Goal: Transaction & Acquisition: Purchase product/service

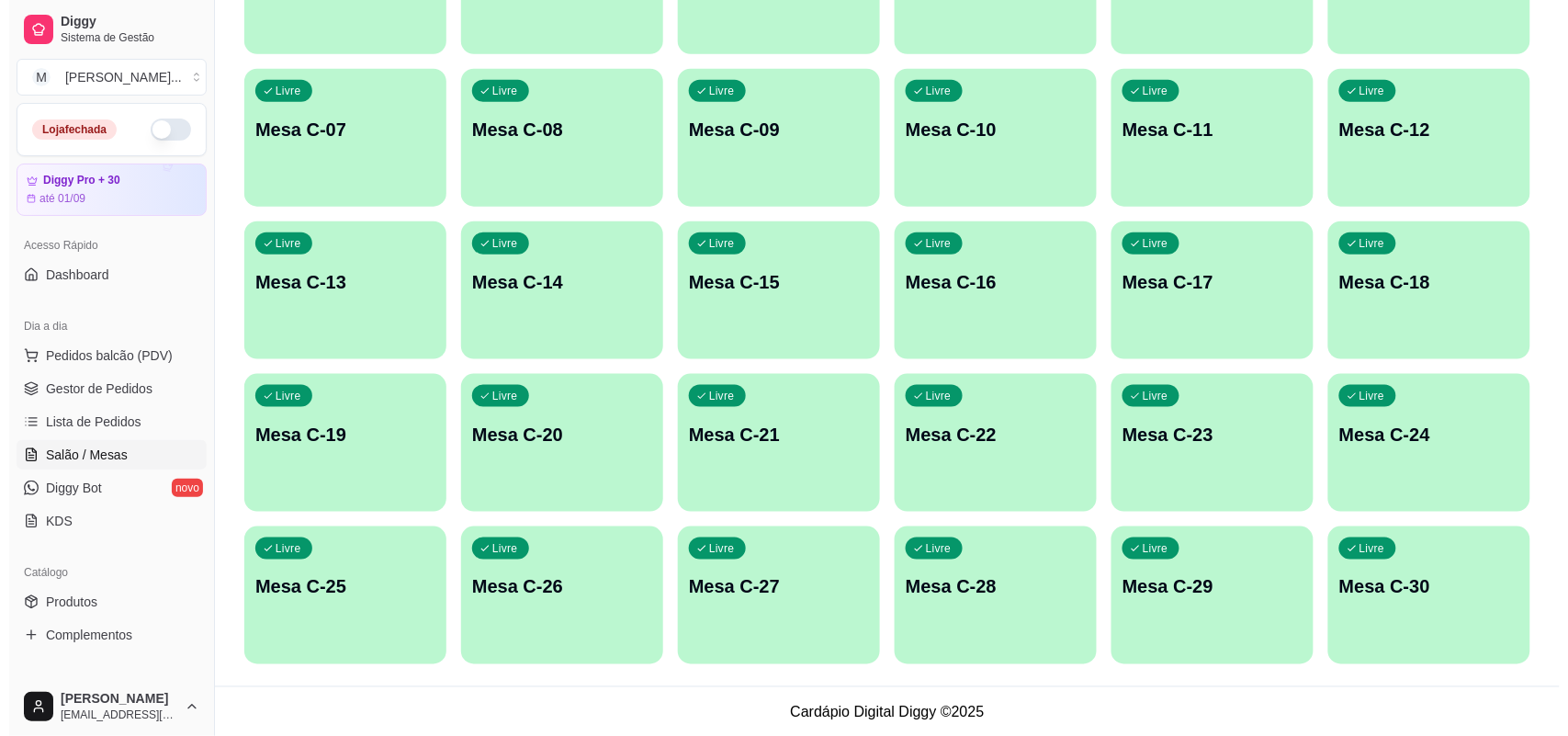
scroll to position [446, 0]
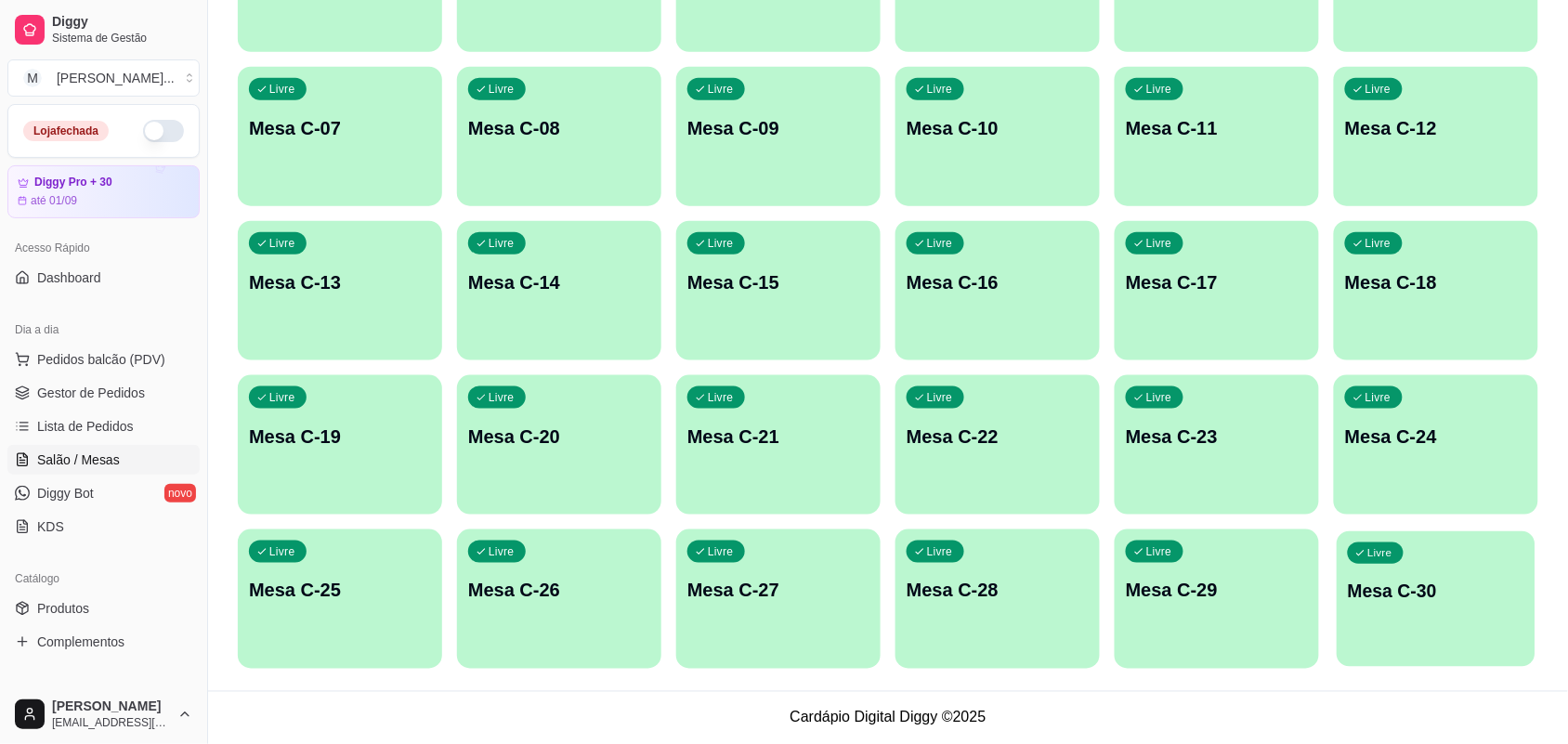
click at [1397, 587] on p "Mesa C-30" at bounding box center [1437, 591] width 177 height 25
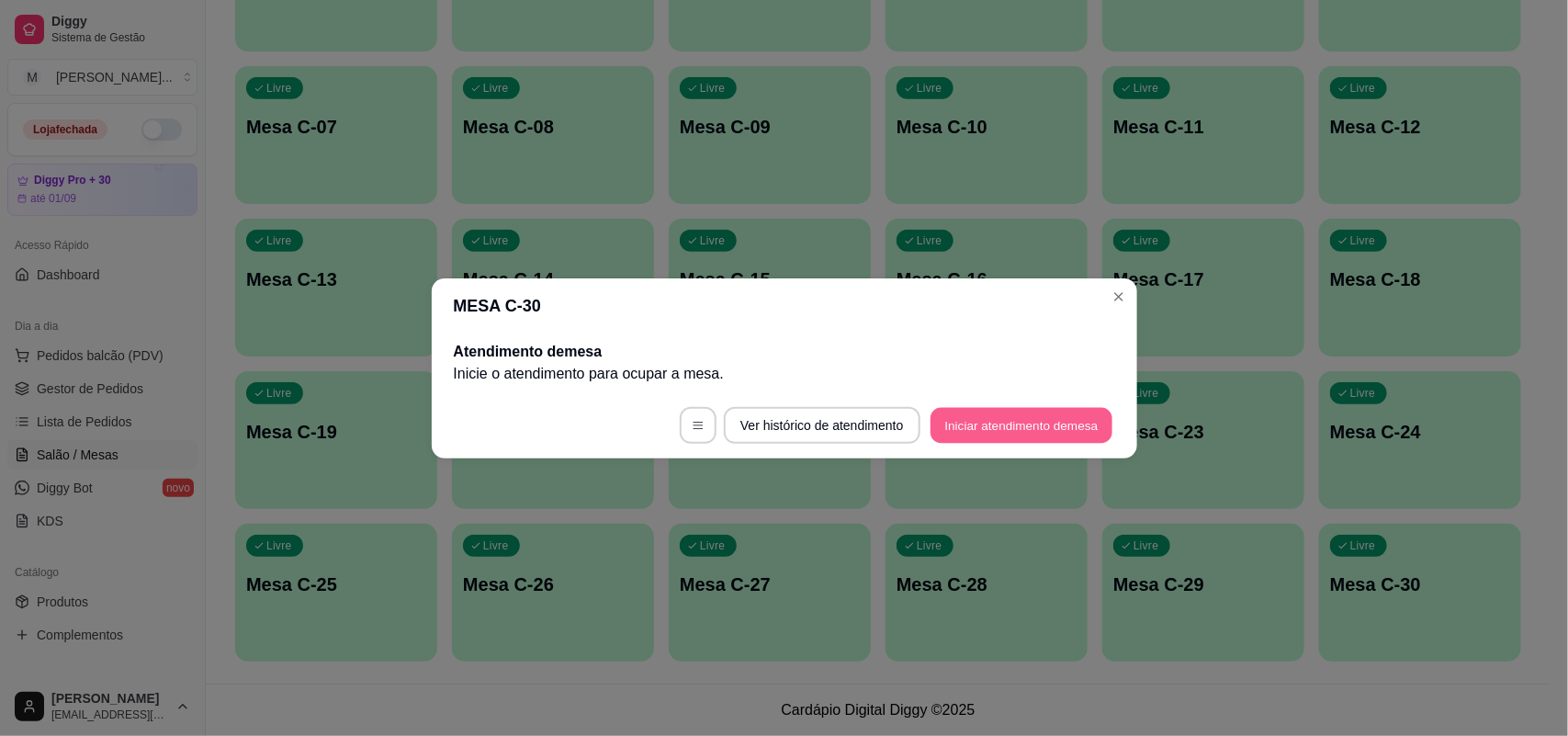
click at [1047, 407] on button "Iniciar atendimento de mesa" at bounding box center [1021, 424] width 182 height 36
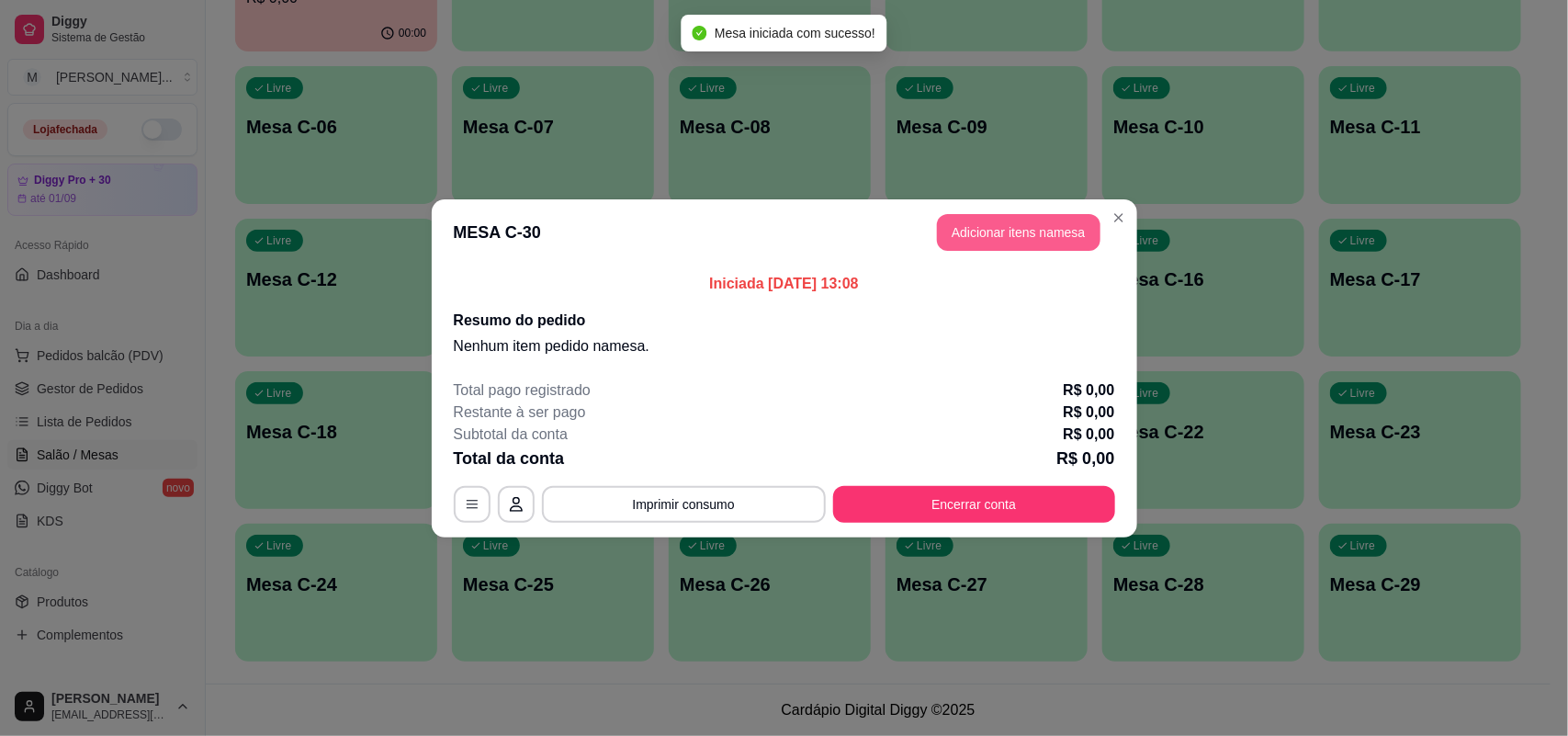
click at [990, 237] on button "Adicionar itens na mesa" at bounding box center [1019, 233] width 164 height 37
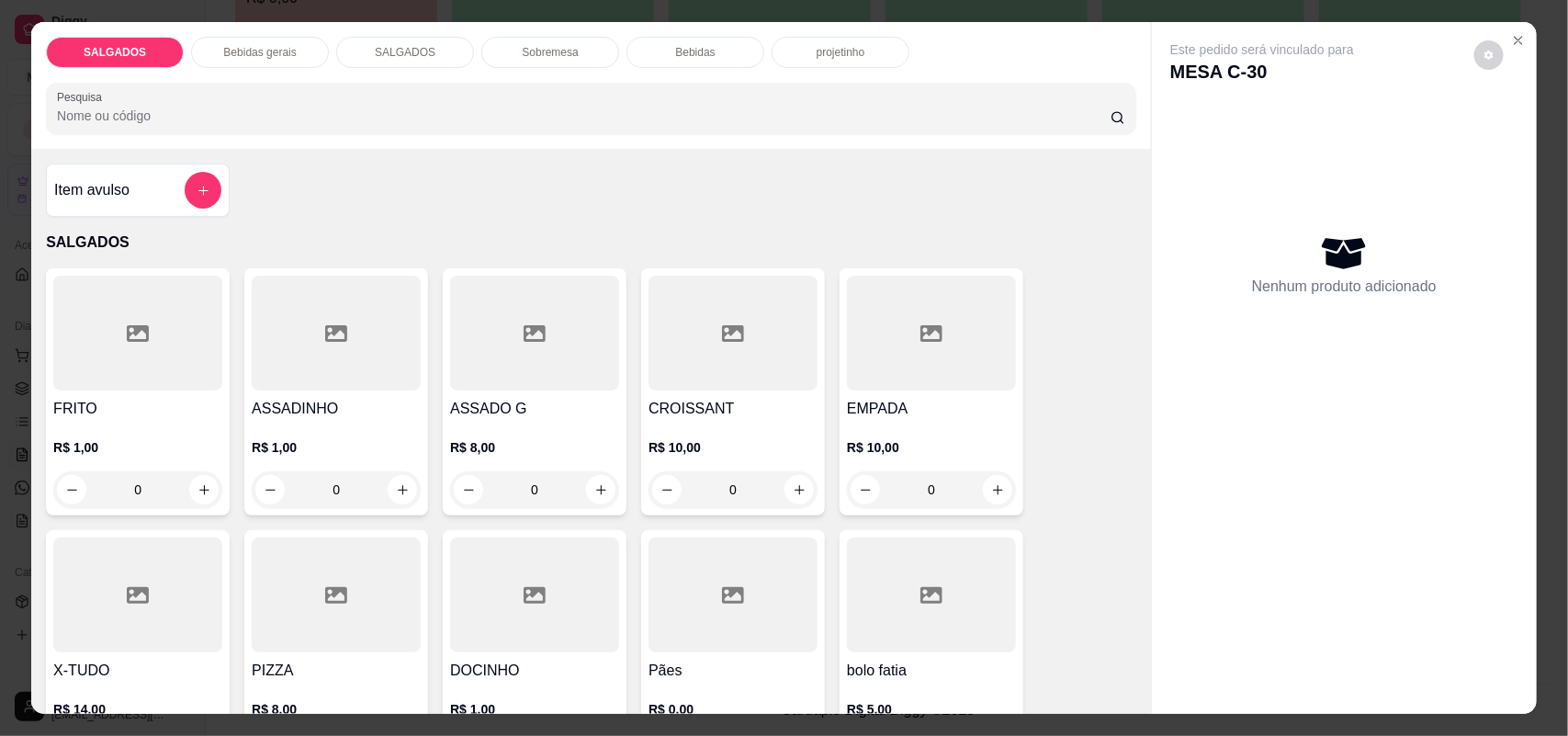
scroll to position [115, 0]
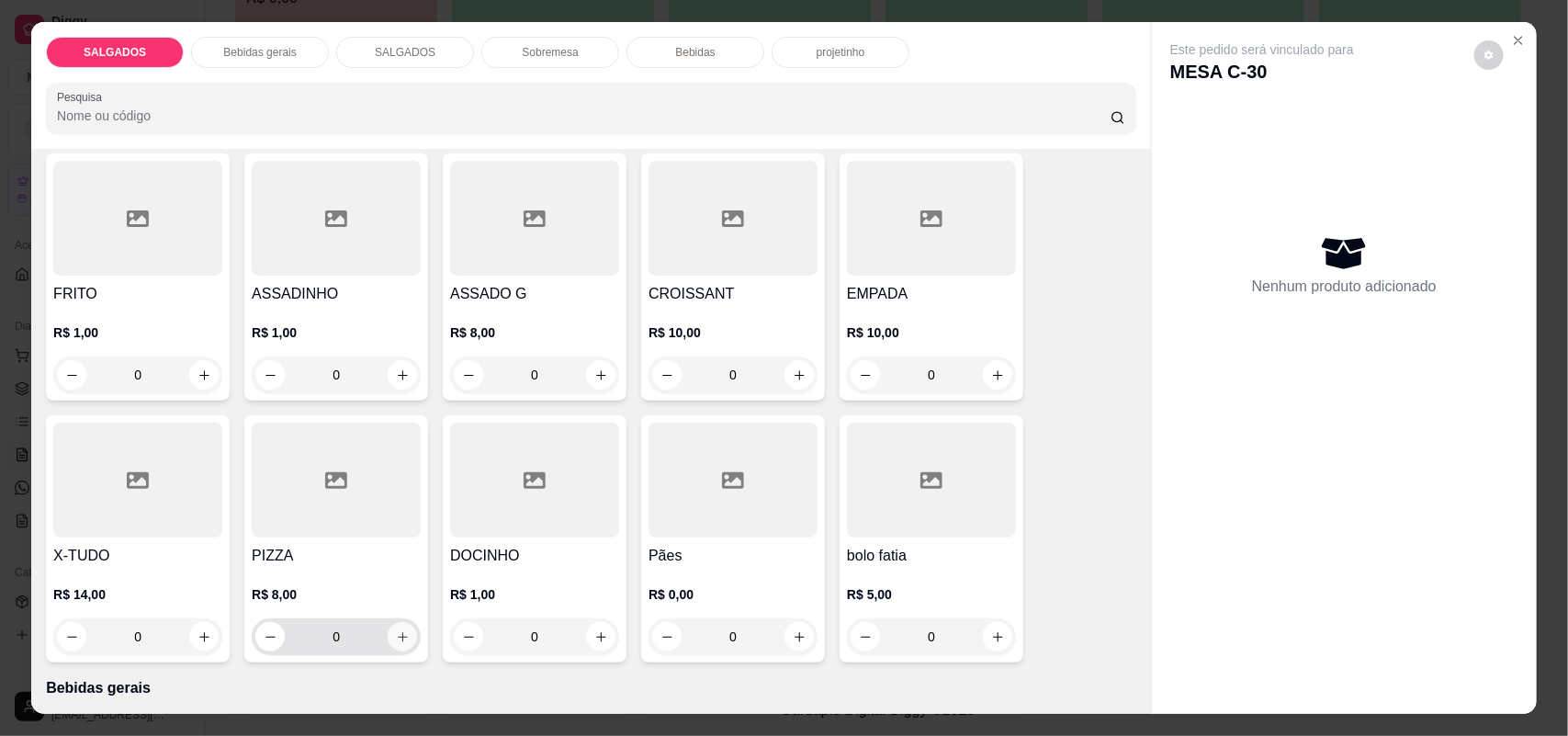
click at [396, 638] on icon "increase-product-quantity" at bounding box center [402, 637] width 14 height 14
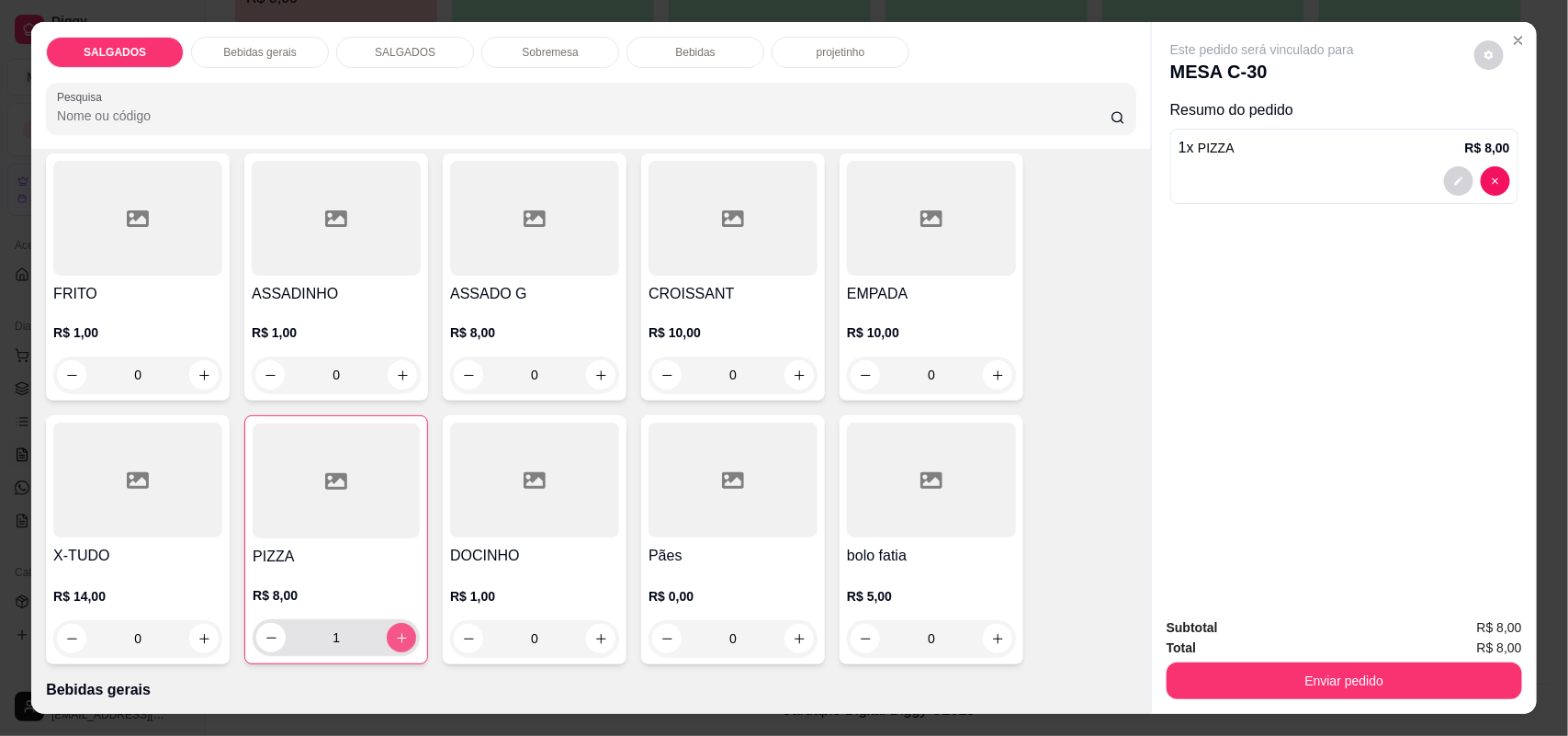
click at [397, 638] on icon "increase-product-quantity" at bounding box center [401, 638] width 10 height 10
type input "2"
click at [198, 370] on icon "increase-product-quantity" at bounding box center [204, 374] width 14 height 14
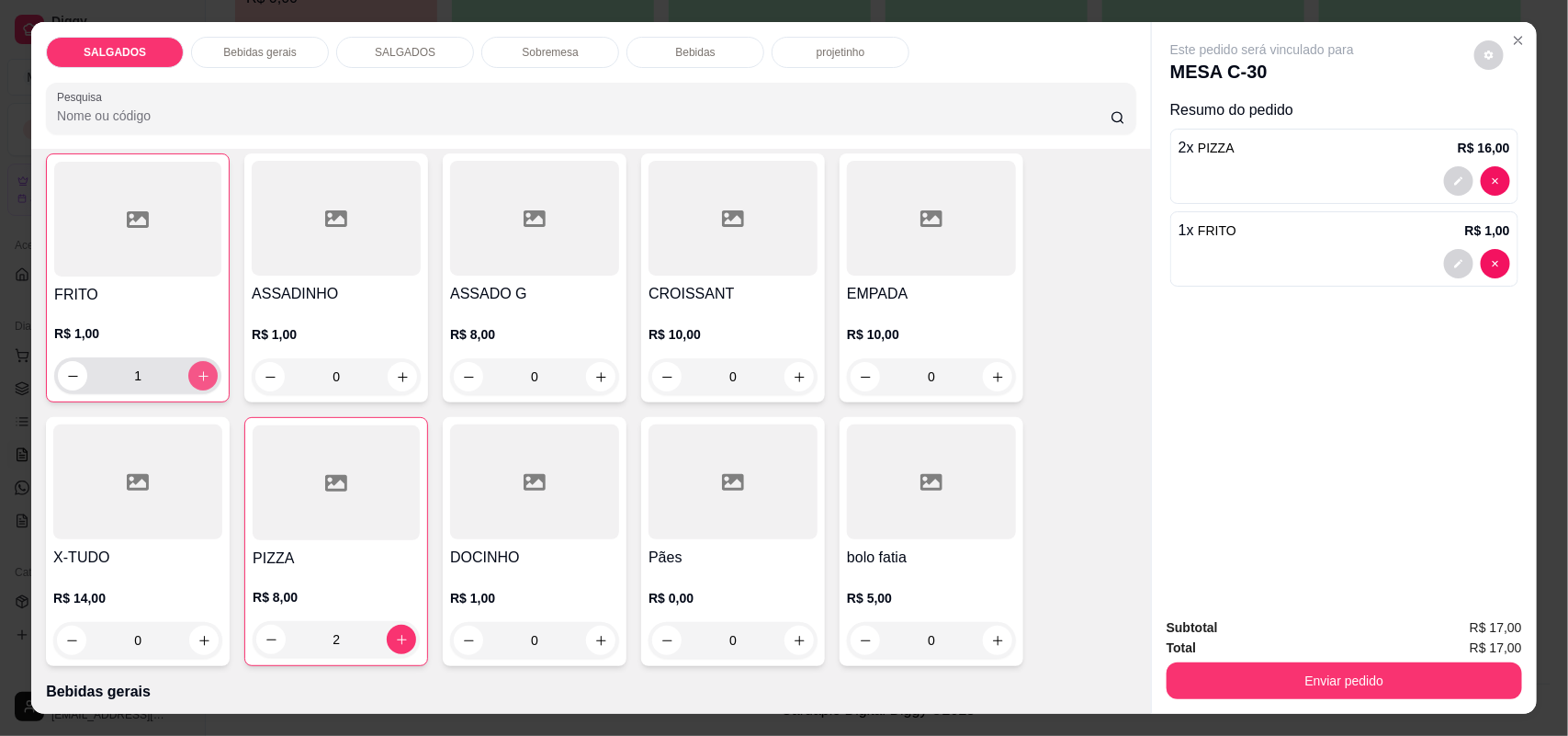
click at [197, 370] on icon "increase-product-quantity" at bounding box center [203, 375] width 14 height 14
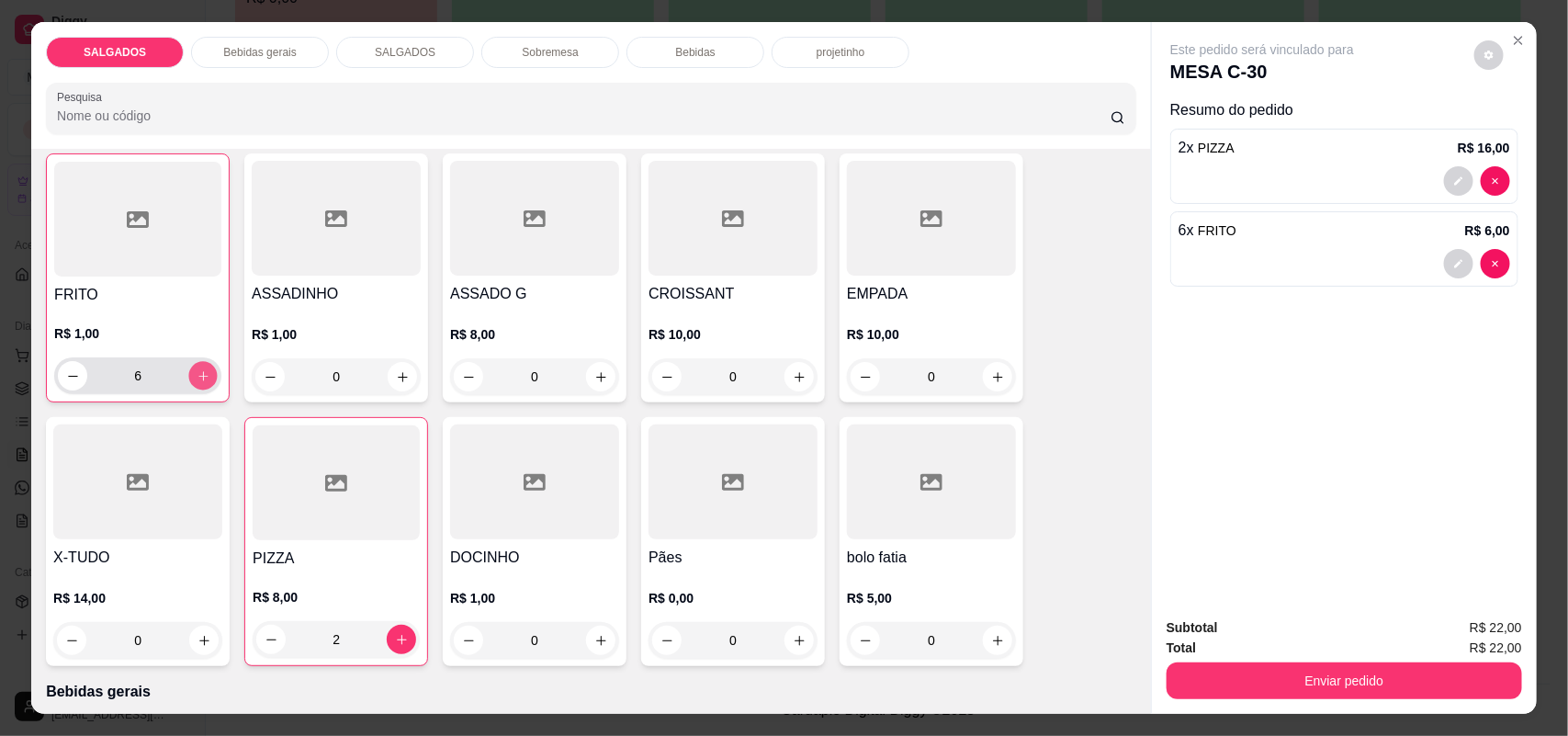
click at [197, 370] on icon "increase-product-quantity" at bounding box center [203, 375] width 14 height 14
click at [198, 372] on icon "increase-product-quantity" at bounding box center [203, 375] width 14 height 14
type input "8"
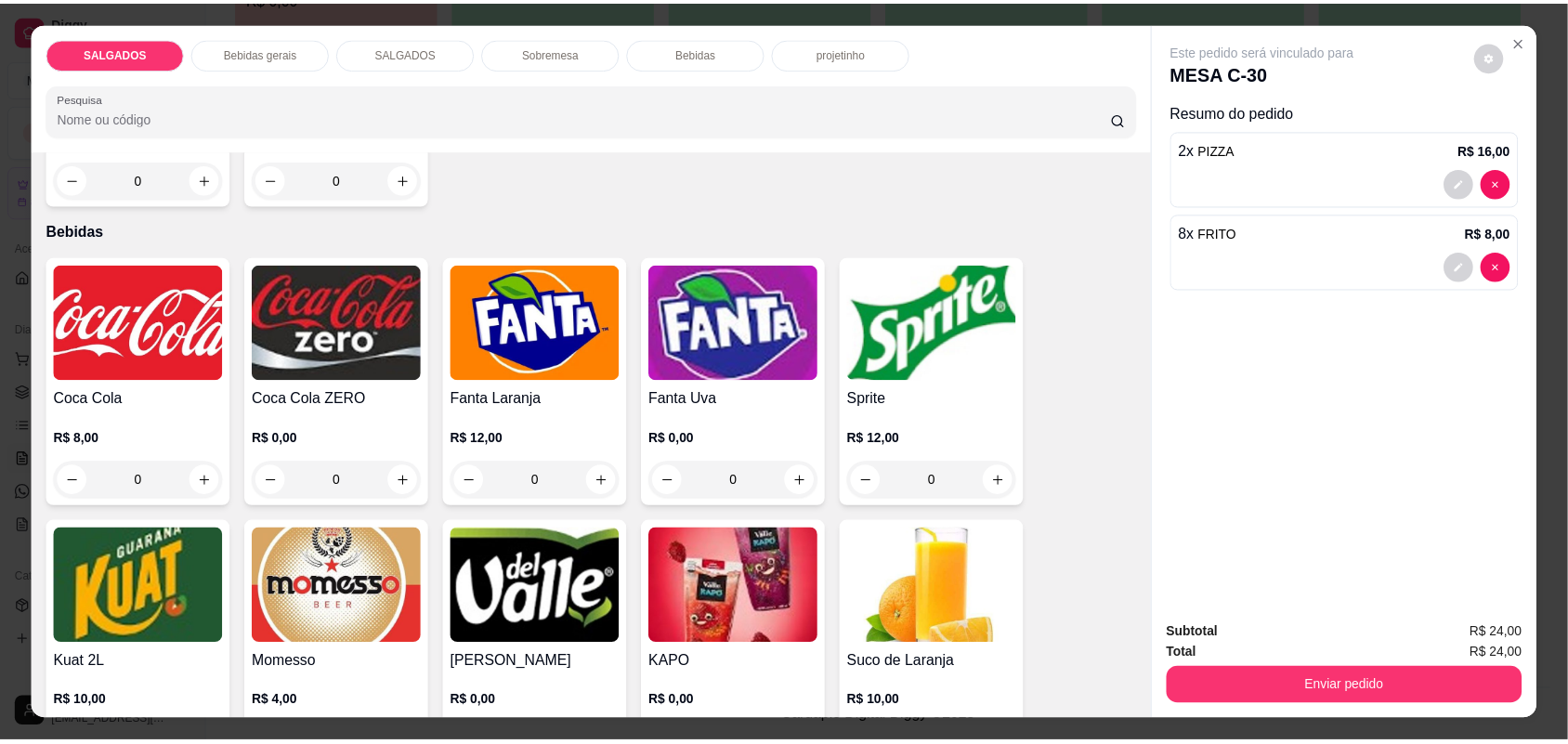
scroll to position [3018, 0]
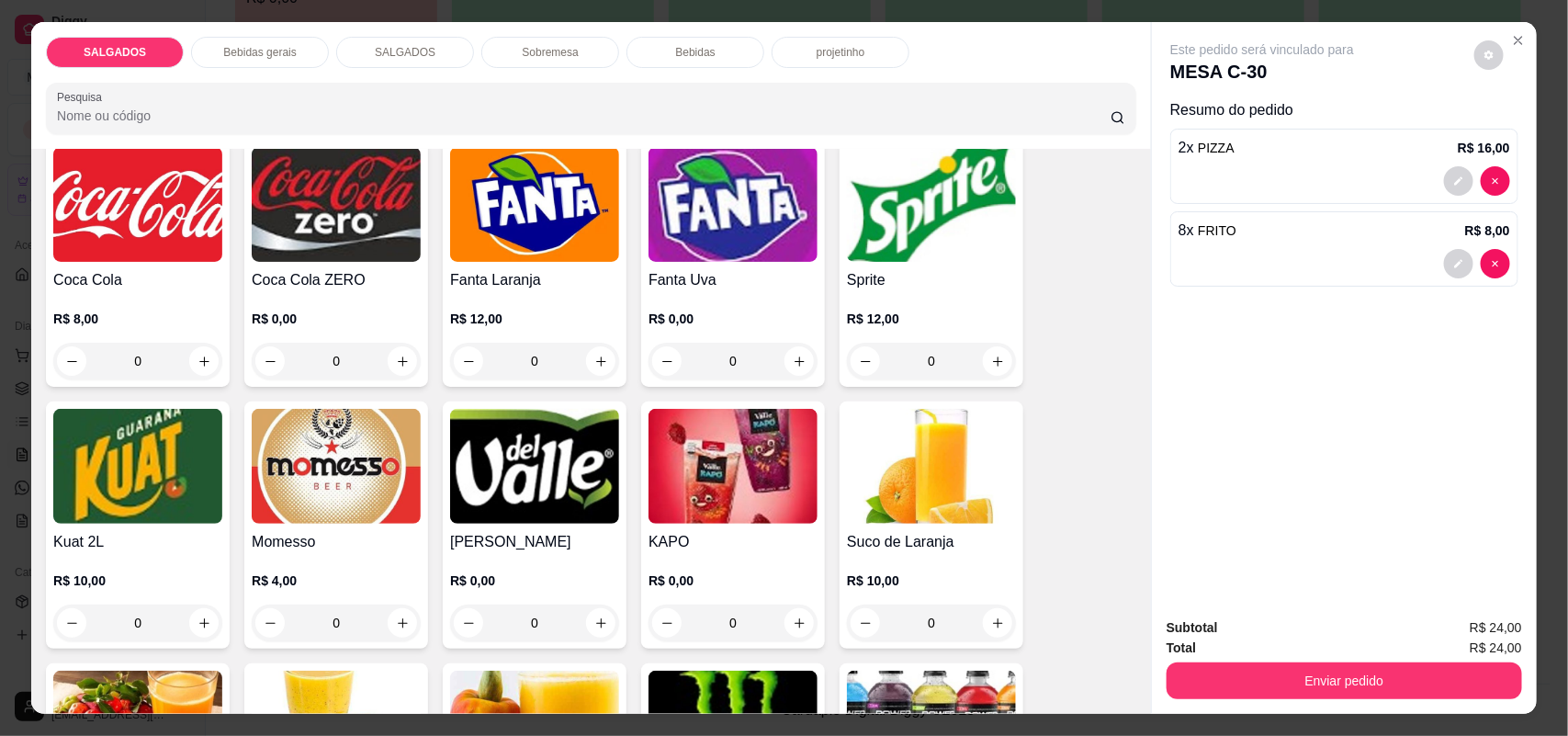
click at [335, 452] on img at bounding box center [337, 466] width 169 height 115
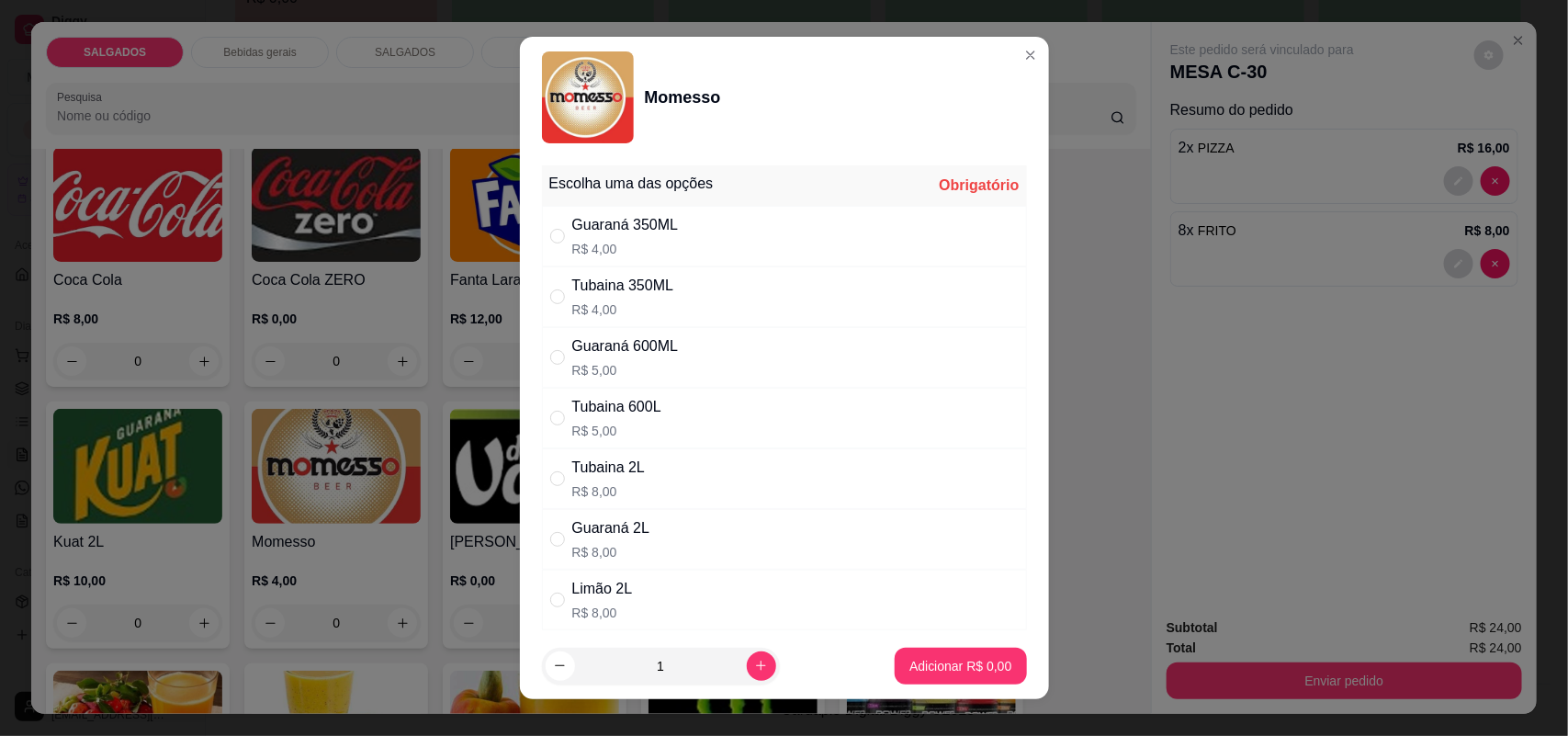
click at [594, 433] on p "R$ 5,00" at bounding box center [617, 431] width 89 height 18
radio input "true"
click at [919, 671] on p "Adicionar R$ 5,00" at bounding box center [961, 665] width 99 height 17
type input "1"
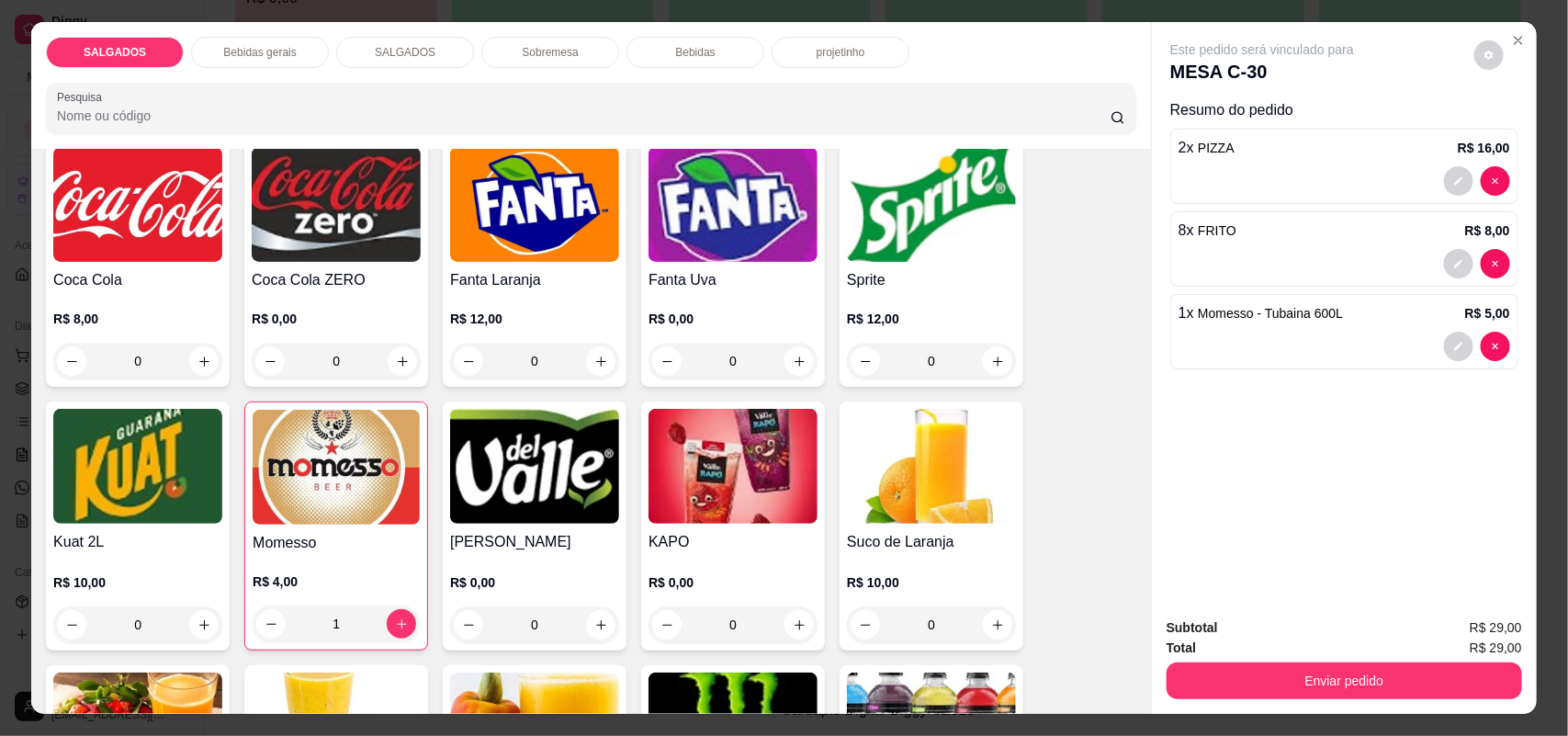
click at [1288, 719] on div "SALGADOS Bebidas gerais SALGADOS Sobremesa Bebidas projetinho Pesquisa Item avu…" at bounding box center [784, 368] width 1568 height 736
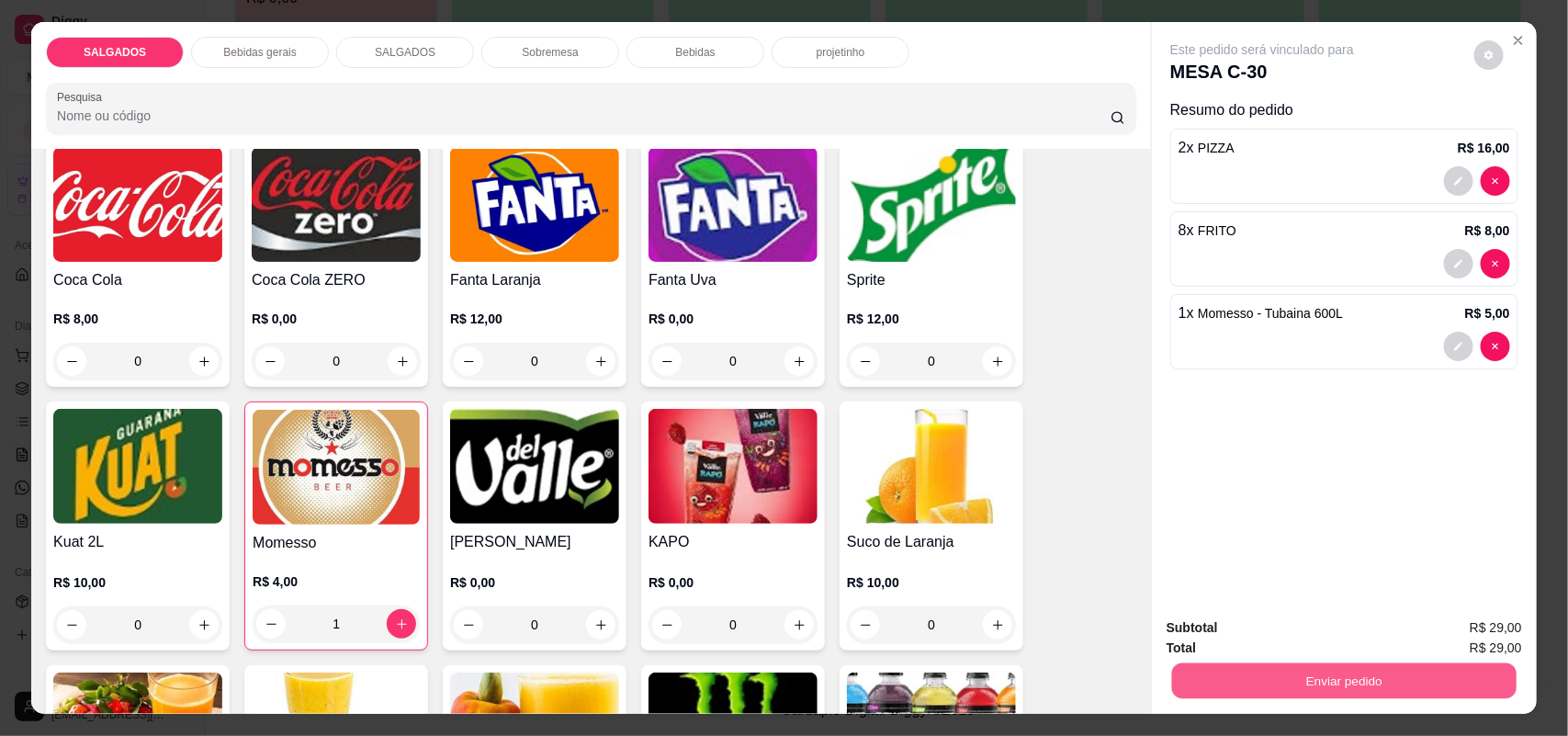
click at [1288, 680] on button "Enviar pedido" at bounding box center [1344, 681] width 344 height 36
click at [1217, 630] on button "Não registrar e enviar pedido" at bounding box center [1283, 635] width 186 height 34
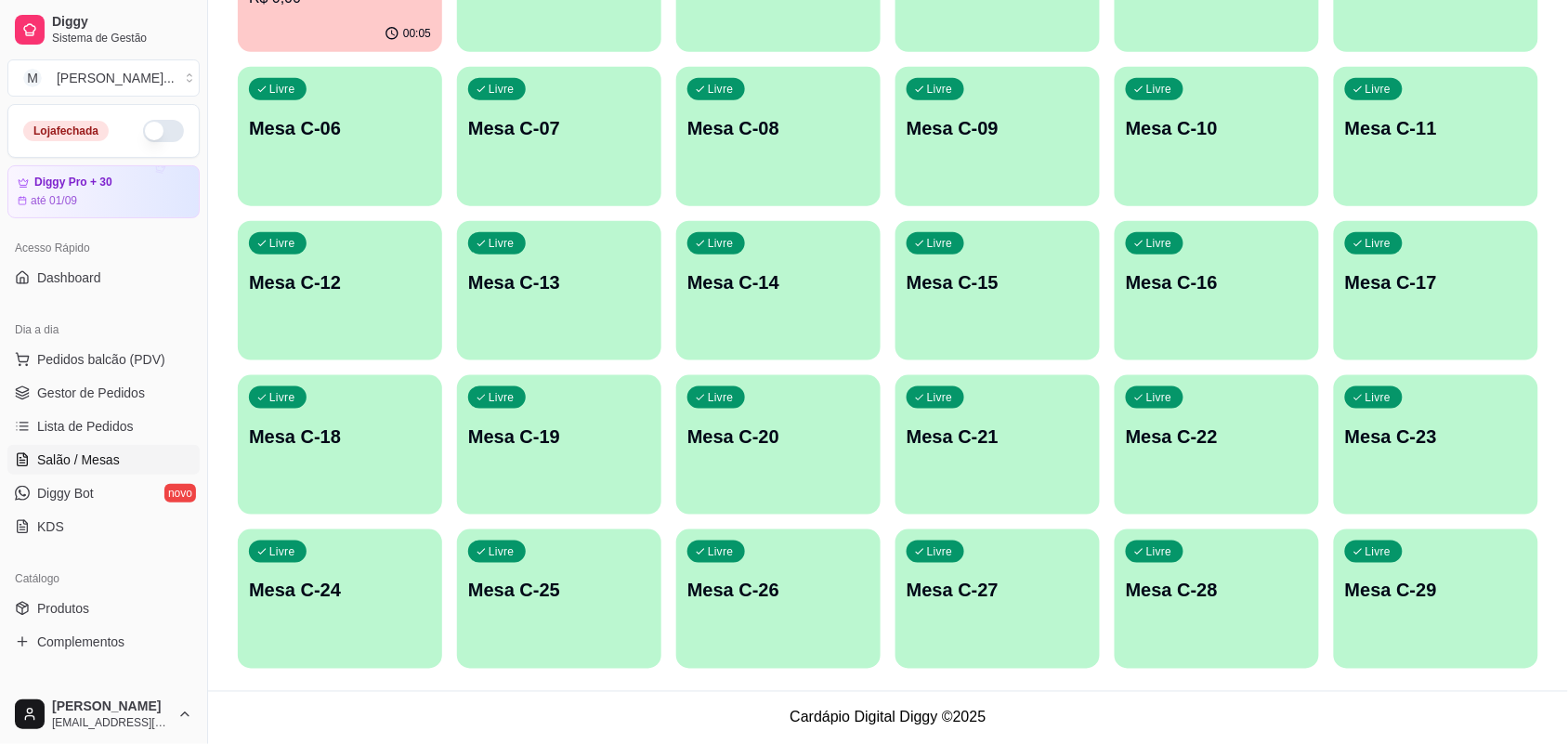
click at [1248, 206] on div "Ocupada Mesa C-30 R$ 0,00 00:05 Livre Mesa C-01 Livre Mesa C-02 Livre Mesa C-03…" at bounding box center [889, 290] width 1301 height 756
click at [379, 37] on div "00:05" at bounding box center [340, 33] width 198 height 35
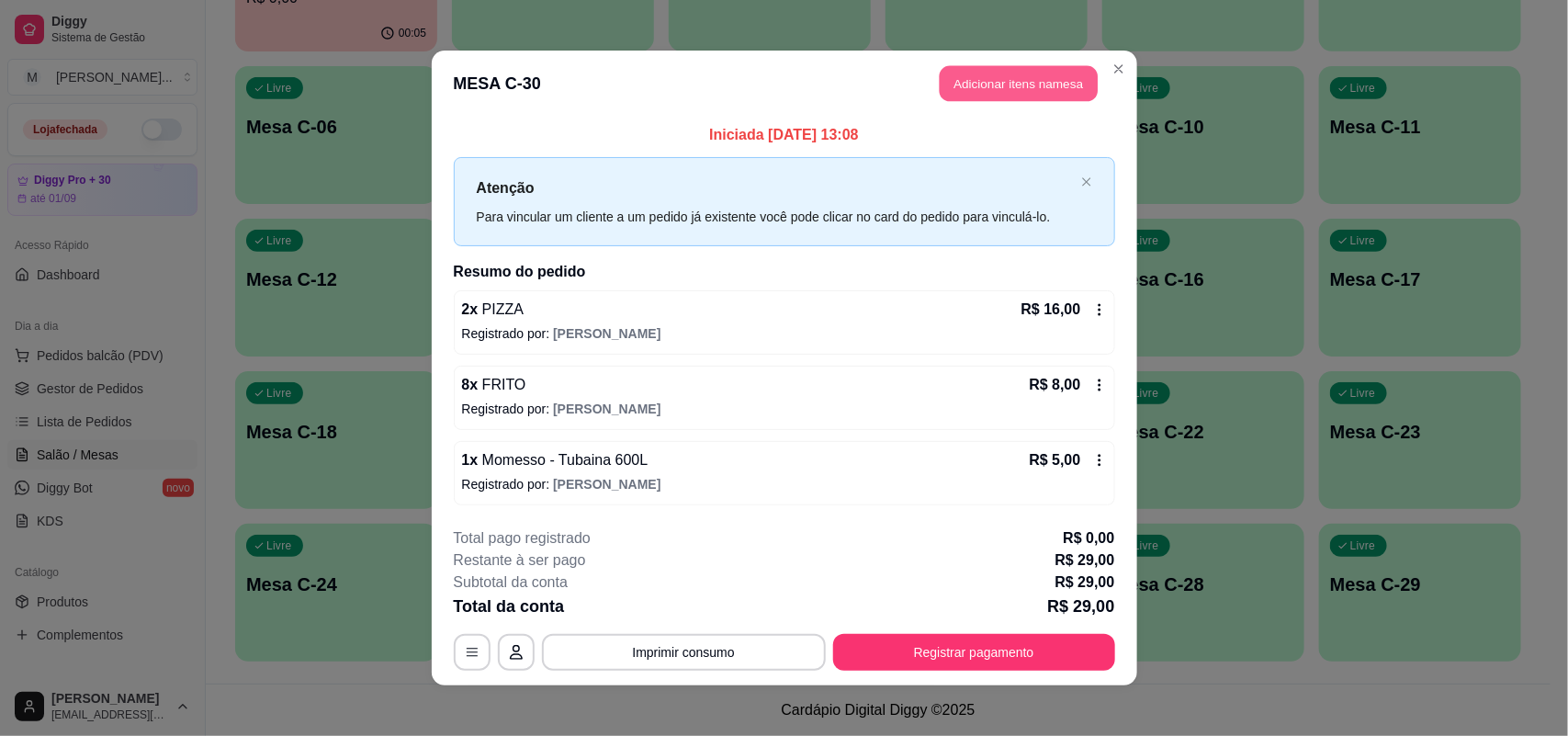
click at [1006, 85] on button "Adicionar itens na mesa" at bounding box center [1019, 84] width 158 height 36
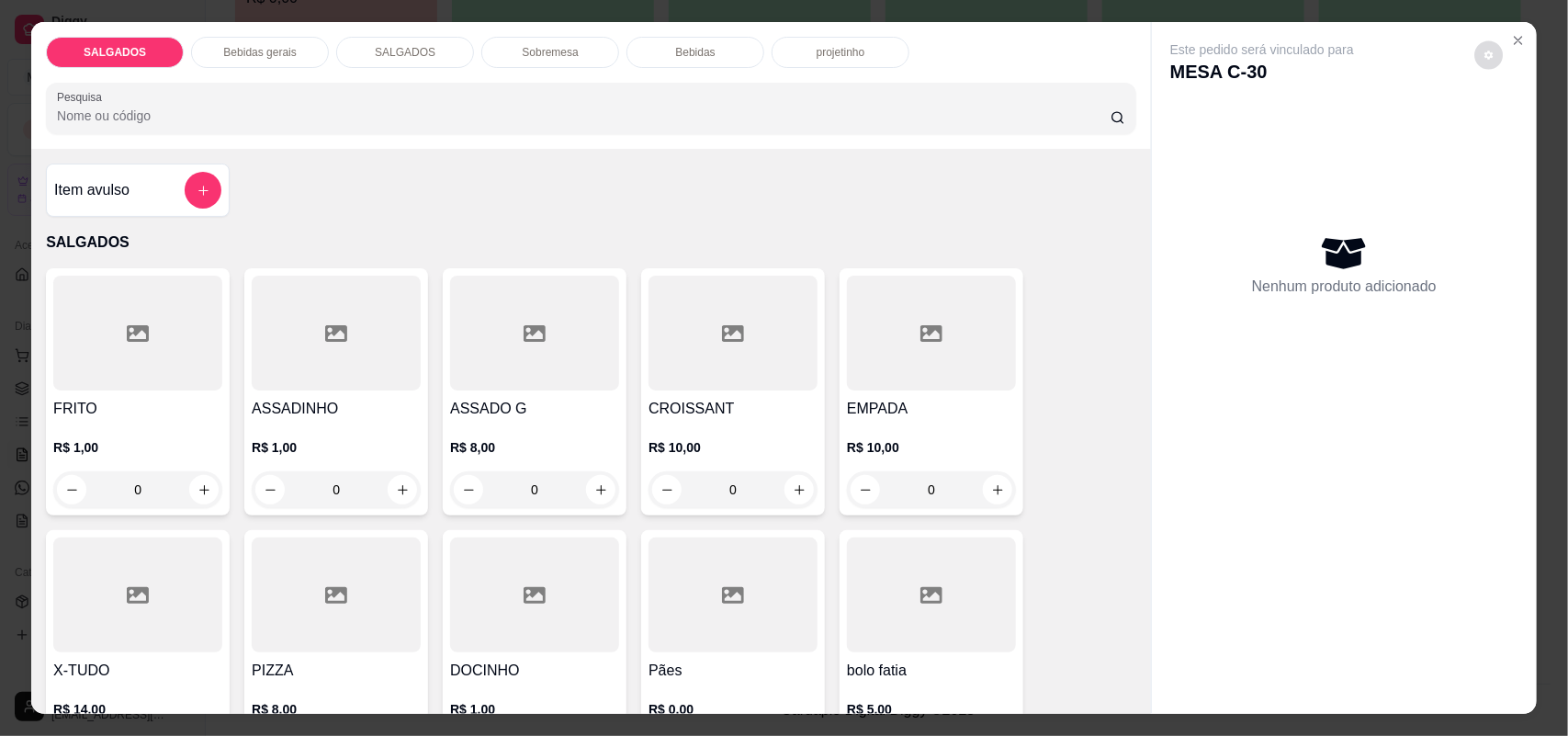
click at [1484, 60] on icon "decrease-product-quantity" at bounding box center [1490, 55] width 11 height 11
click at [1521, 134] on span "Automatic updates" at bounding box center [1525, 129] width 18 height 15
click at [1512, 134] on input "Automatic updates" at bounding box center [1505, 134] width 12 height 12
checkbox input "false"
click at [1534, 164] on div "SALGADOS Bebidas gerais SALGADOS Sobremesa Bebidas projetinho Pesquisa Item avu…" at bounding box center [784, 368] width 1568 height 736
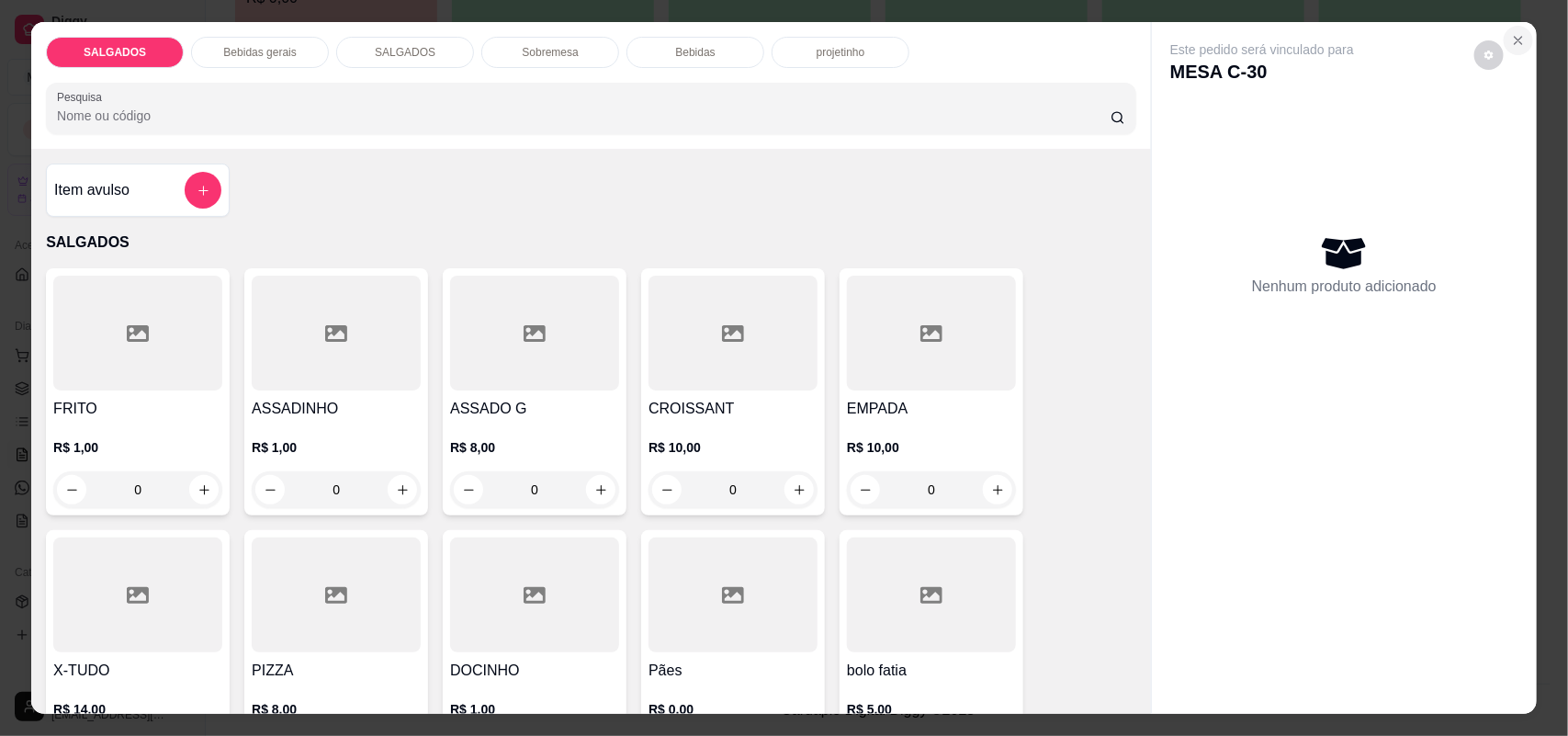
click at [1515, 37] on icon "Close" at bounding box center [1518, 40] width 7 height 7
